Goal: Register for event/course: Sign up to attend an event or enroll in a course

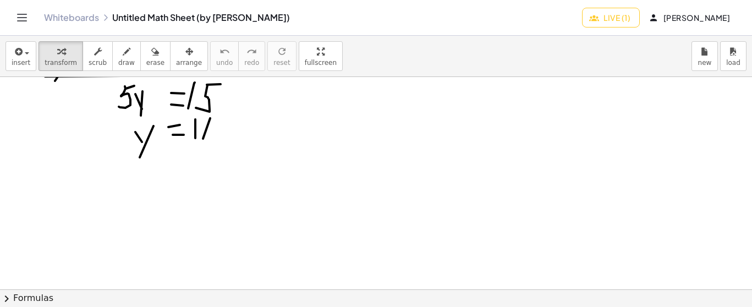
scroll to position [8951, 0]
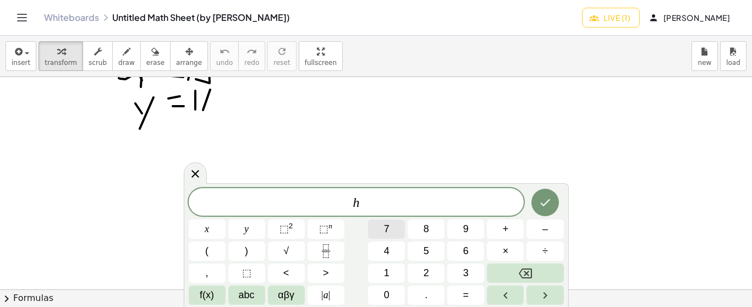
click at [392, 221] on button "7" at bounding box center [386, 229] width 37 height 19
click at [422, 228] on button "8" at bounding box center [426, 229] width 37 height 19
click at [332, 249] on icon "Fraction" at bounding box center [326, 251] width 14 height 14
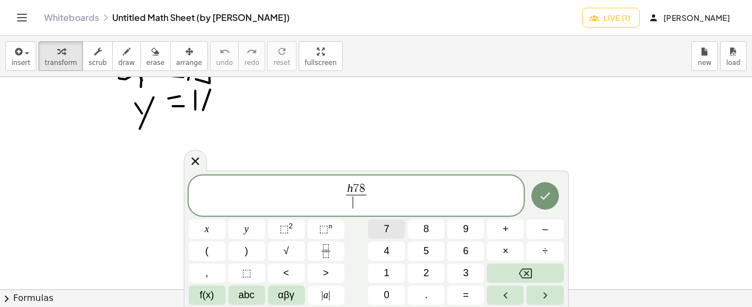
click at [387, 233] on span "7" at bounding box center [387, 229] width 6 height 15
click at [389, 245] on span "4" at bounding box center [387, 251] width 6 height 15
click at [331, 291] on button "| a |" at bounding box center [326, 295] width 37 height 19
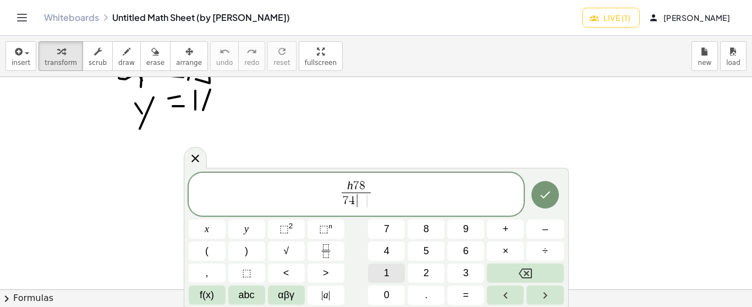
click at [382, 270] on button "1" at bounding box center [386, 273] width 37 height 19
click at [198, 151] on div at bounding box center [195, 157] width 23 height 21
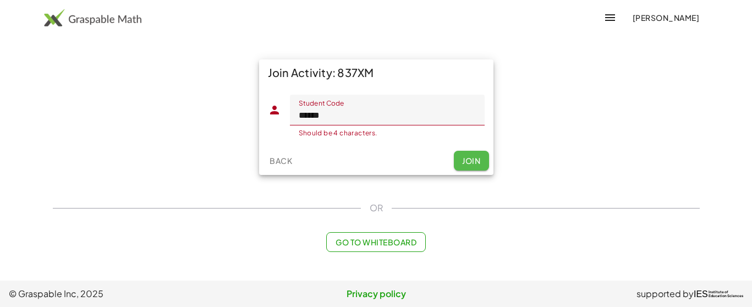
click at [472, 162] on span "Join" at bounding box center [471, 161] width 18 height 10
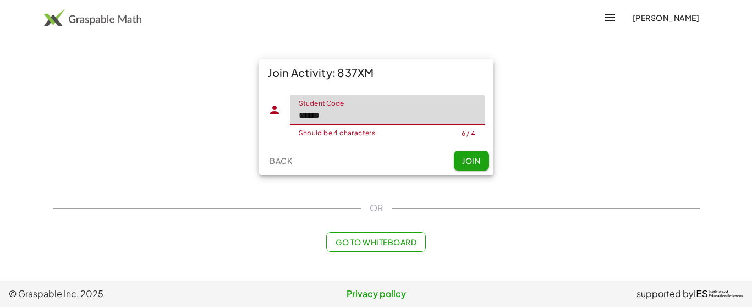
click at [374, 105] on input "******" at bounding box center [387, 110] width 195 height 31
type input "*"
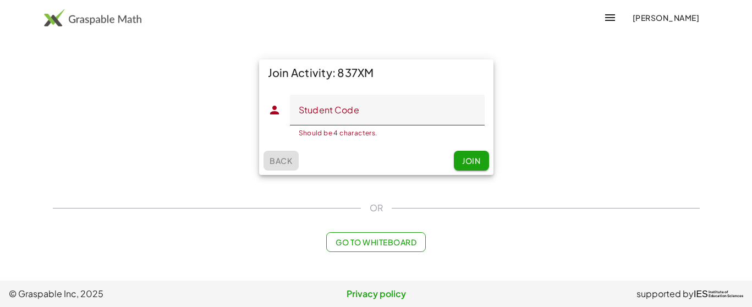
click at [287, 161] on span "Back" at bounding box center [281, 161] width 23 height 10
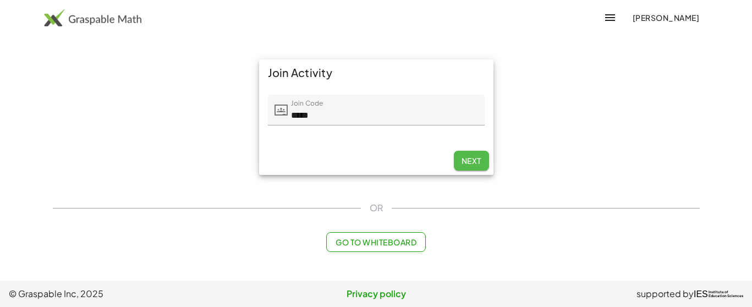
click at [477, 156] on span "Next" at bounding box center [471, 161] width 20 height 10
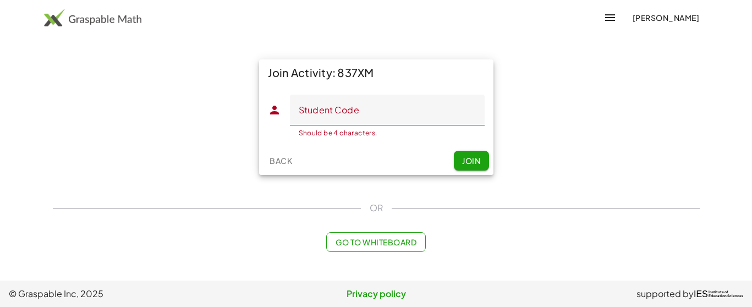
click at [350, 73] on div "Join Activity: 837XM" at bounding box center [376, 72] width 234 height 26
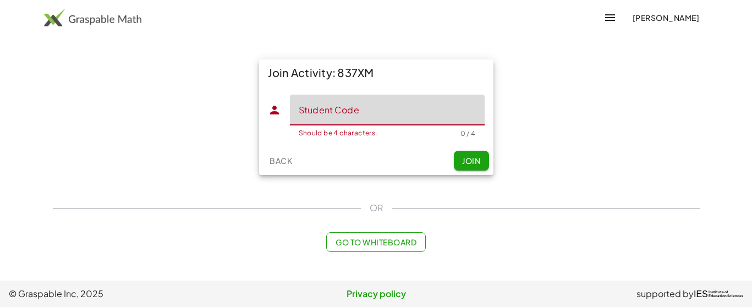
click at [351, 112] on input "Student Code" at bounding box center [387, 110] width 195 height 31
type input "*****"
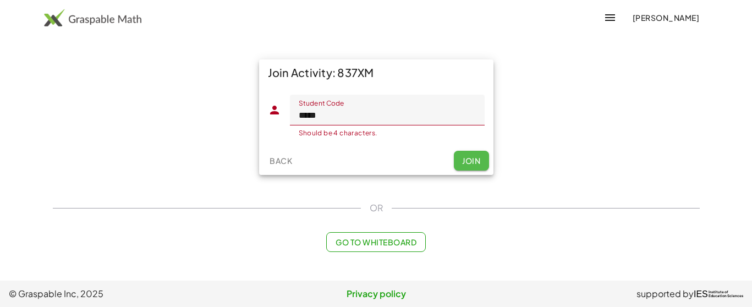
click at [464, 163] on span "Join" at bounding box center [471, 161] width 18 height 10
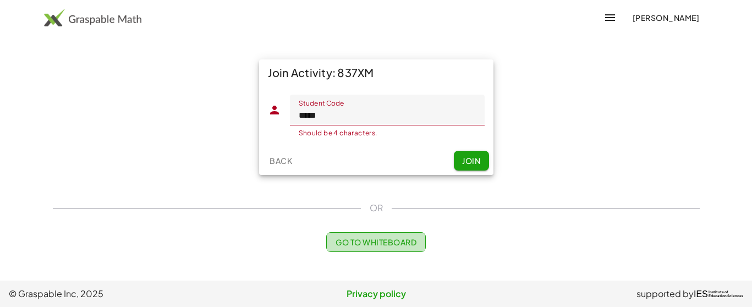
click at [376, 244] on span "Go to Whiteboard" at bounding box center [376, 242] width 81 height 10
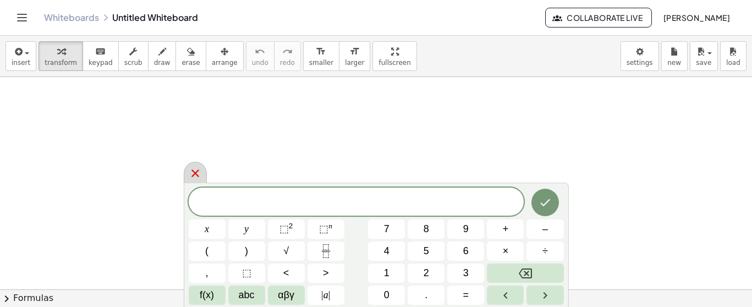
click at [196, 173] on icon at bounding box center [196, 174] width 8 height 8
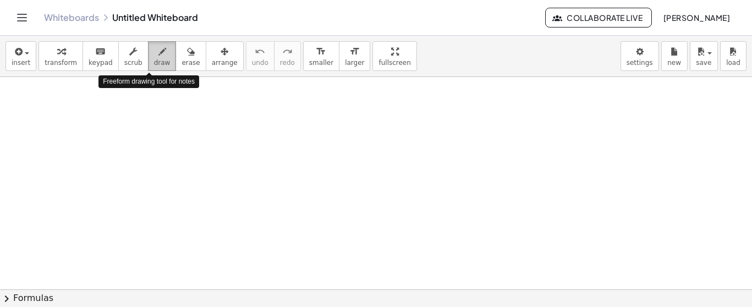
click at [151, 43] on button "draw" at bounding box center [162, 56] width 29 height 30
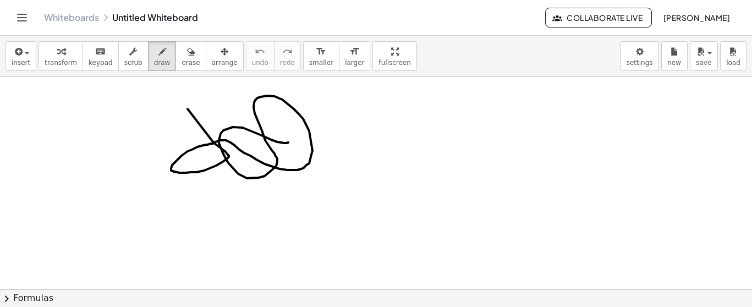
drag, startPoint x: 188, startPoint y: 109, endPoint x: 289, endPoint y: 141, distance: 106.9
click at [627, 21] on span "Collaborate Live" at bounding box center [599, 18] width 88 height 10
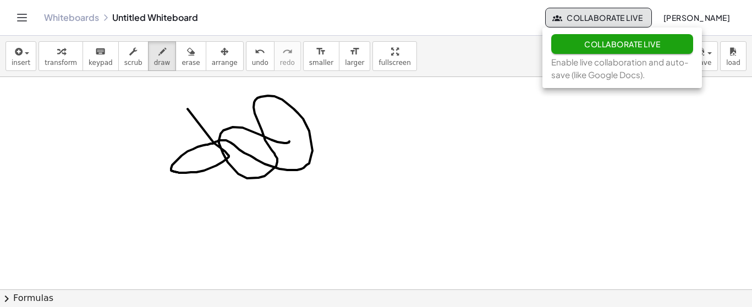
click at [688, 20] on span "[PERSON_NAME]" at bounding box center [696, 18] width 67 height 10
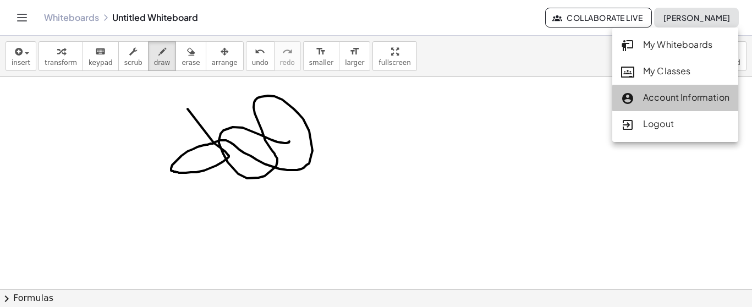
click at [681, 97] on div "Account Information" at bounding box center [675, 98] width 108 height 14
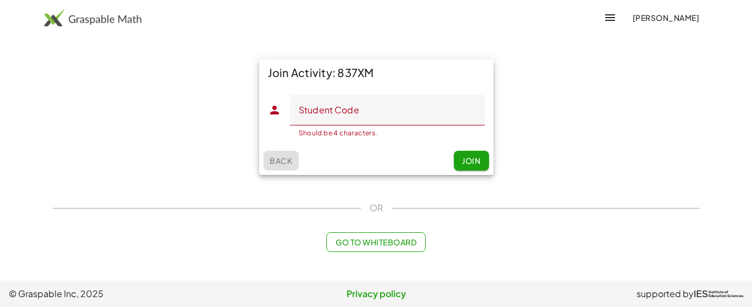
click at [280, 161] on span "Back" at bounding box center [281, 161] width 23 height 10
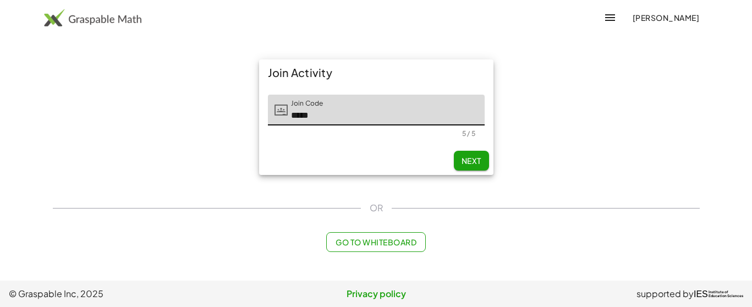
click at [470, 162] on span "Next" at bounding box center [471, 161] width 20 height 10
click at [391, 111] on input "Student Code" at bounding box center [387, 110] width 195 height 31
type input "*****"
click at [473, 160] on span "Join" at bounding box center [471, 161] width 18 height 10
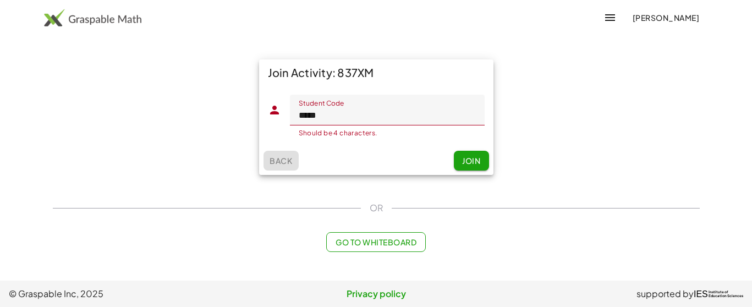
click at [287, 161] on span "Back" at bounding box center [281, 161] width 23 height 10
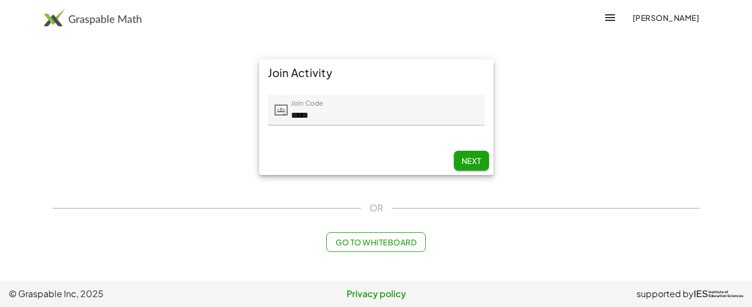
click at [614, 71] on div "Join Activity Join Code Join Code ***** 5 / 5 Next" at bounding box center [376, 117] width 660 height 129
drag, startPoint x: 614, startPoint y: 71, endPoint x: 609, endPoint y: -36, distance: 106.9
click at [609, 0] on html "Carmen Valdez Learning Resources Teachers Schools and Districts Request PD Abou…" at bounding box center [376, 153] width 752 height 307
click at [608, 12] on icon "button" at bounding box center [610, 17] width 13 height 13
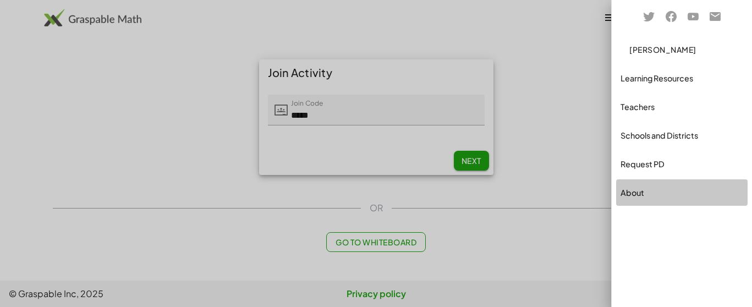
click at [636, 195] on div "About" at bounding box center [682, 192] width 123 height 13
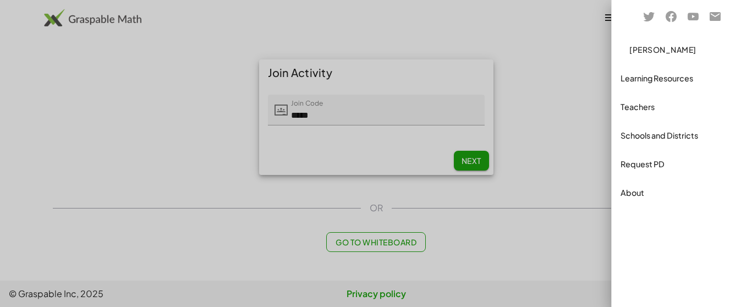
click at [574, 122] on div at bounding box center [376, 153] width 752 height 307
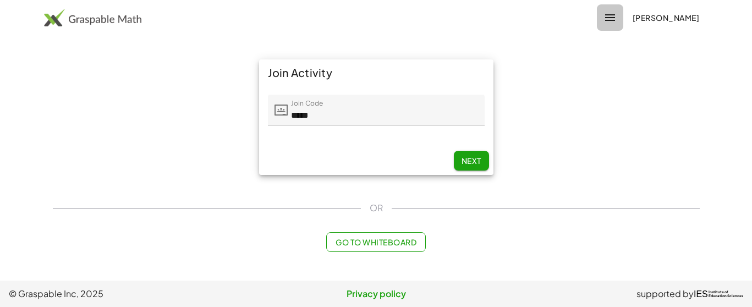
click at [610, 15] on icon "button" at bounding box center [610, 17] width 13 height 13
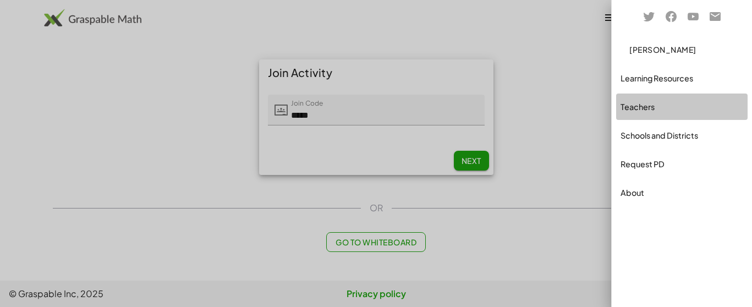
click at [638, 110] on div "Teachers" at bounding box center [682, 106] width 123 height 13
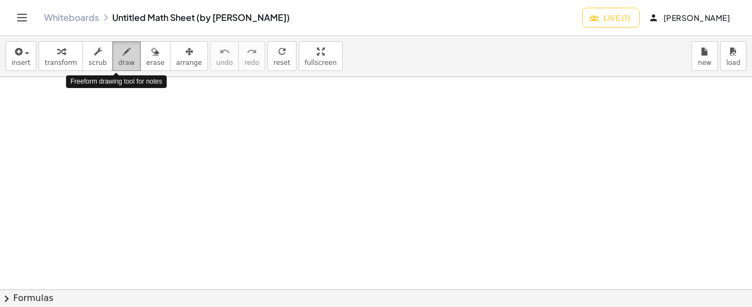
click at [118, 59] on span "draw" at bounding box center [126, 63] width 17 height 8
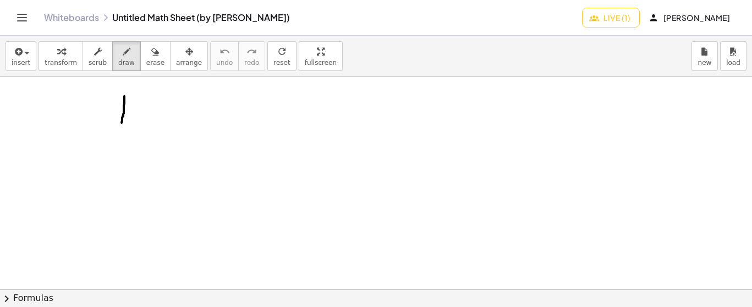
drag, startPoint x: 124, startPoint y: 96, endPoint x: 121, endPoint y: 127, distance: 30.4
click at [121, 127] on div at bounding box center [376, 289] width 752 height 425
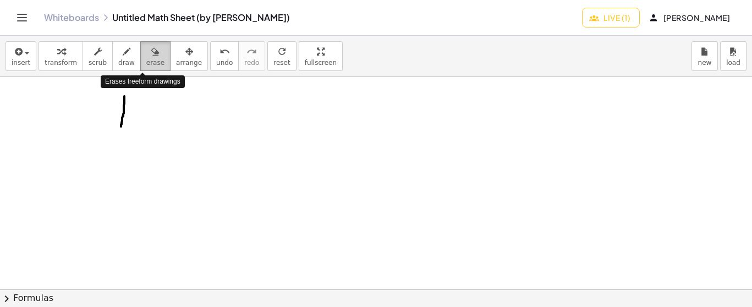
click at [151, 53] on icon "button" at bounding box center [155, 51] width 8 height 13
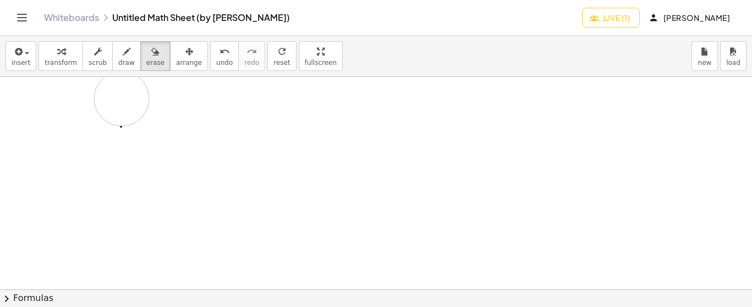
click at [122, 99] on div at bounding box center [376, 289] width 752 height 425
